Goal: Browse casually

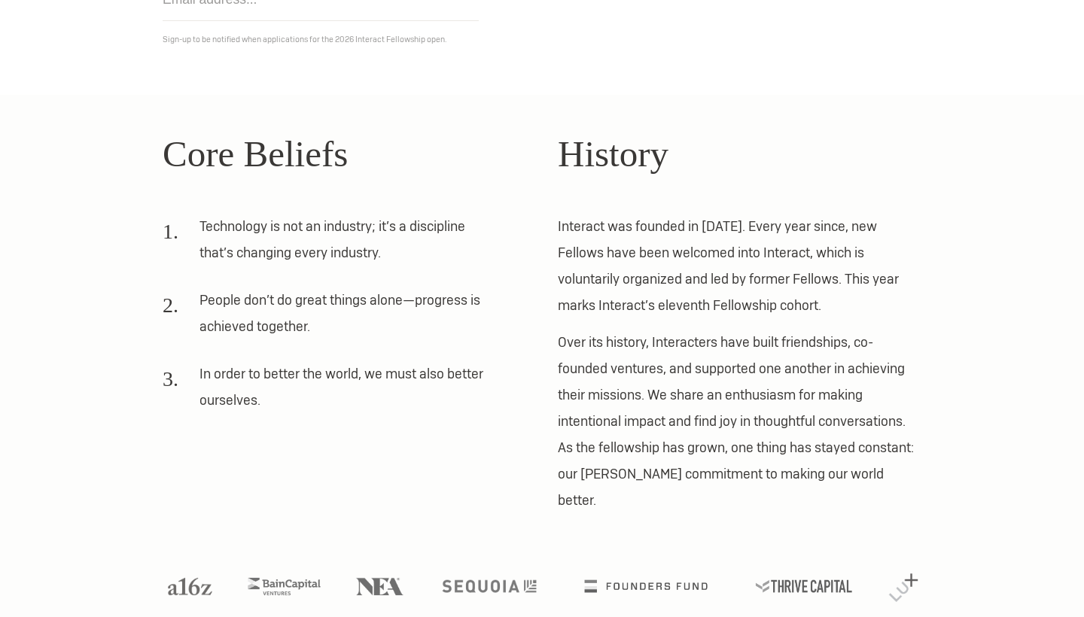
scroll to position [319, 0]
click at [348, 230] on li "Technology is not an industry; it’s a discipline that’s changing every industry." at bounding box center [329, 245] width 332 height 63
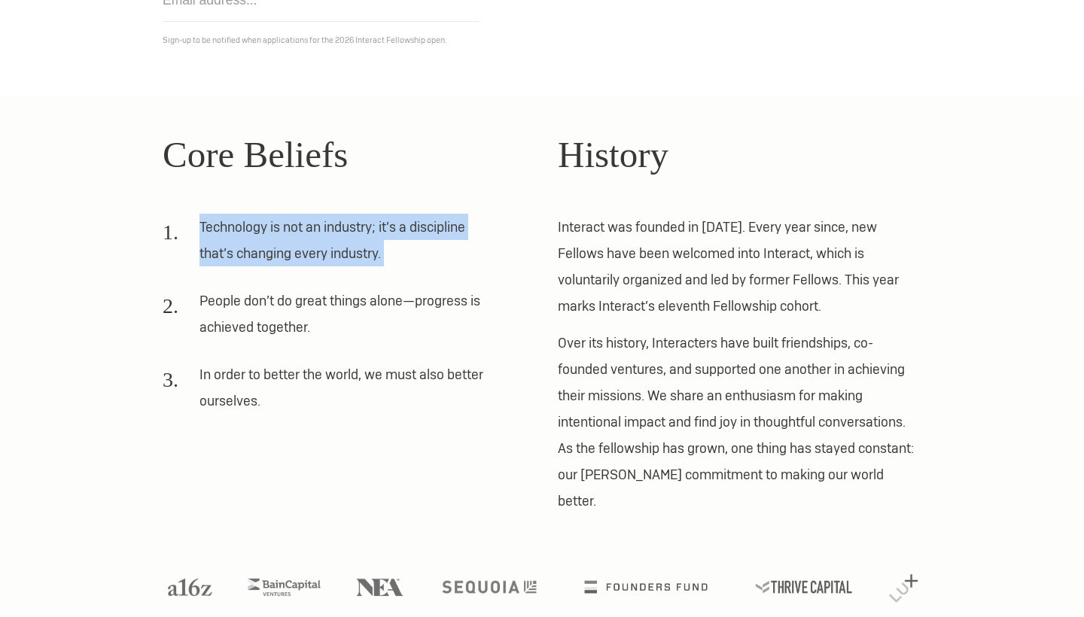
click at [311, 297] on li "People don’t do great things alone—progress is achieved together." at bounding box center [329, 319] width 332 height 63
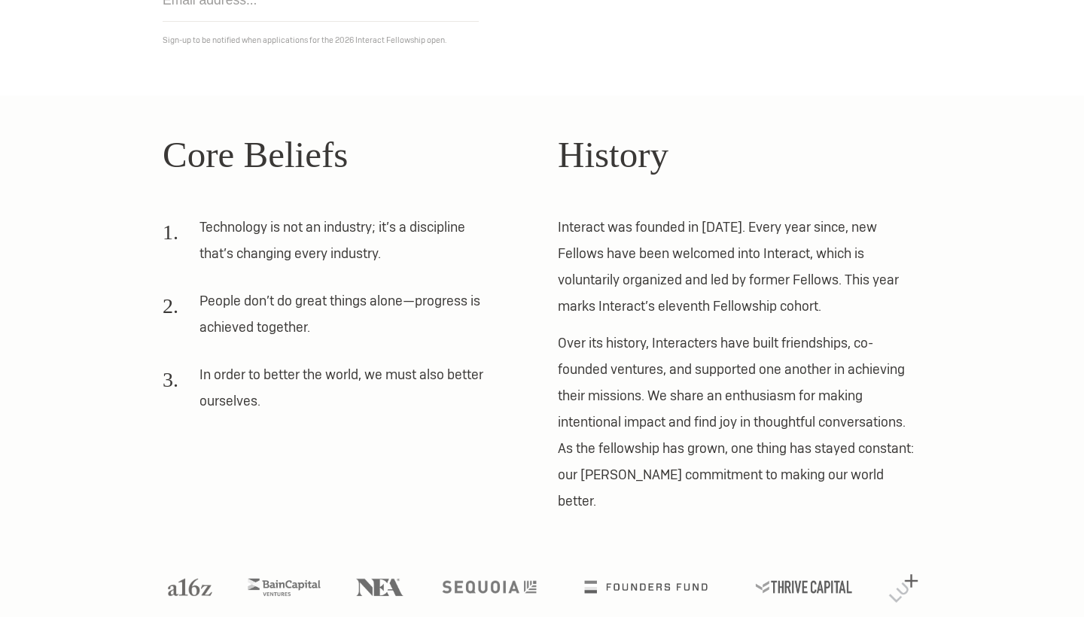
click at [311, 297] on li "People don’t do great things alone—progress is achieved together." at bounding box center [329, 319] width 332 height 63
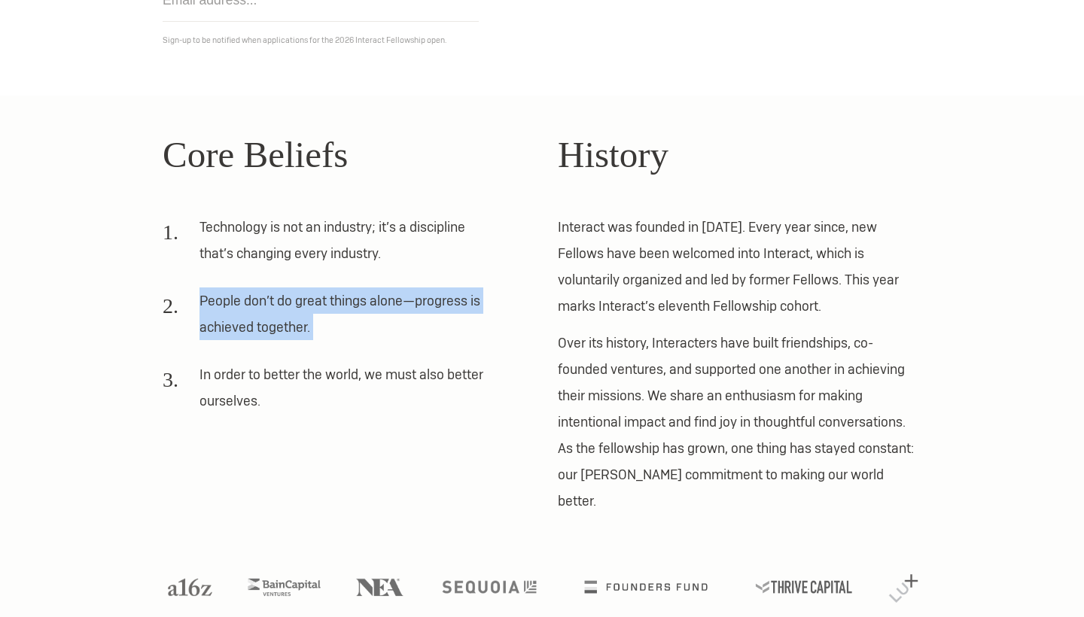
click at [311, 297] on li "People don’t do great things alone—progress is achieved together." at bounding box center [329, 319] width 332 height 63
click at [288, 370] on li "In order to better the world, we must also better ourselves." at bounding box center [329, 392] width 332 height 63
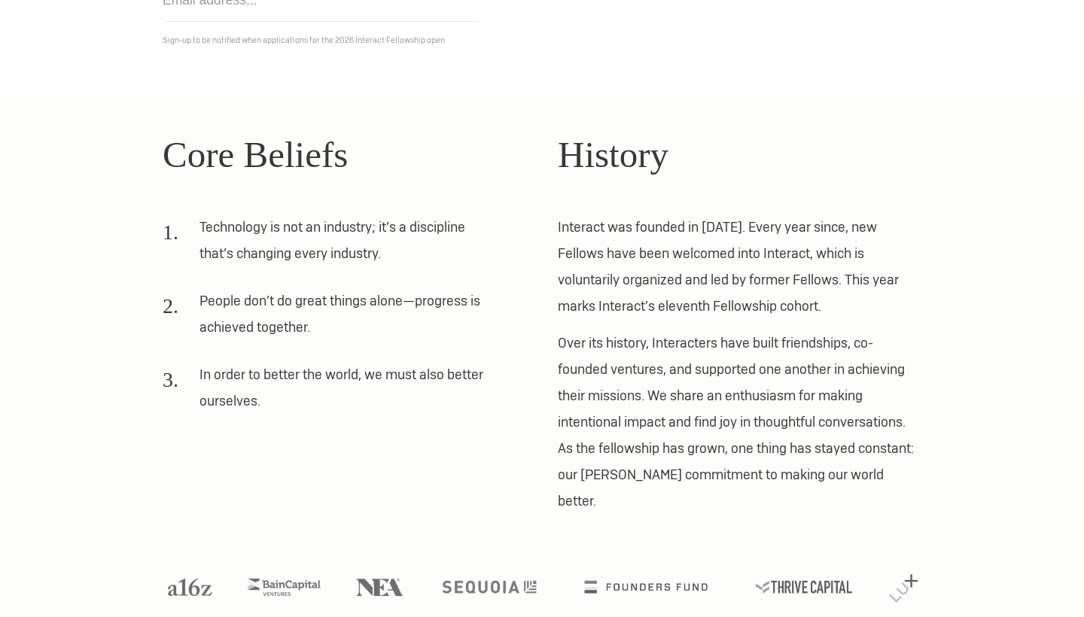
click at [288, 370] on li "In order to better the world, we must also better ourselves." at bounding box center [329, 392] width 332 height 63
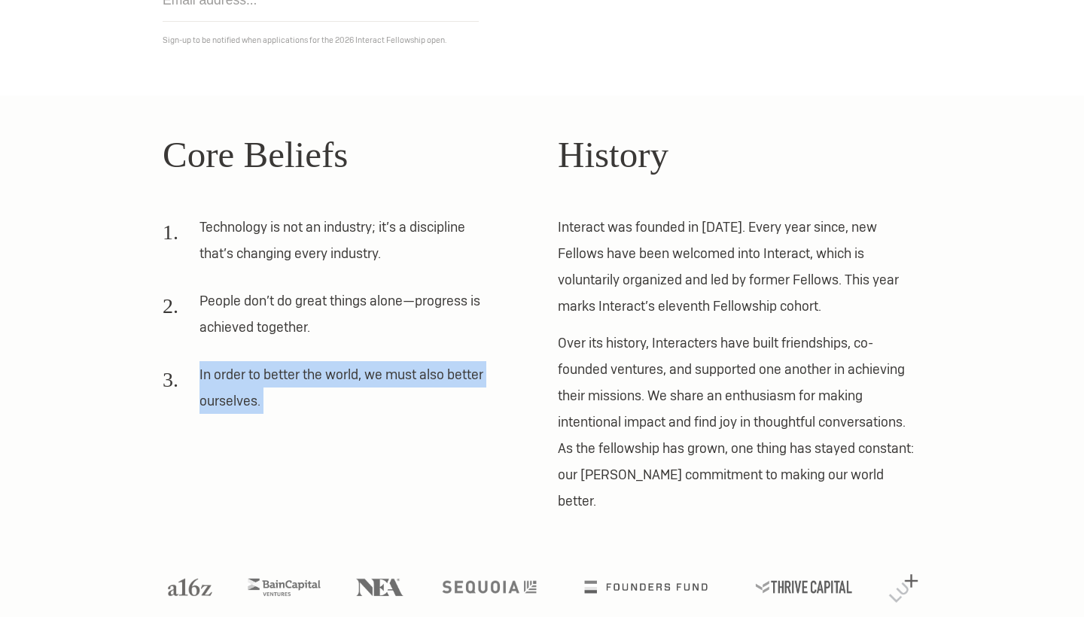
click at [288, 370] on li "In order to better the world, we must also better ourselves." at bounding box center [329, 392] width 332 height 63
